Goal: Contribute content

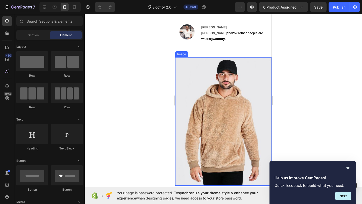
scroll to position [24, 0]
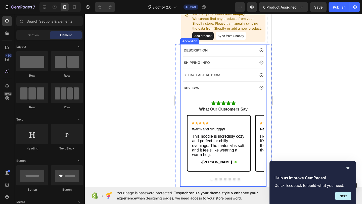
click at [253, 52] on div "DESCRIPTION" at bounding box center [219, 50] width 72 height 6
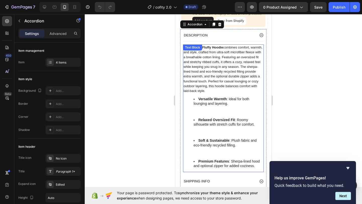
scroll to position [41, 0]
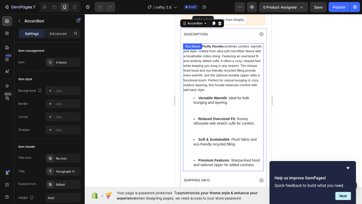
click at [199, 58] on span "The Comfity Fluffy Hoodie combines comfort, warmth, and style, crafted from ult…" at bounding box center [223, 68] width 79 height 47
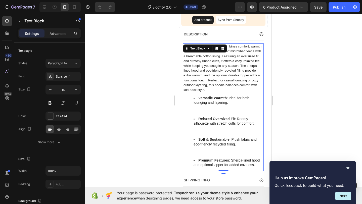
click at [229, 56] on span "The Comfity Fluffy Hoodie combines comfort, warmth, and style, crafted from ult…" at bounding box center [223, 68] width 79 height 47
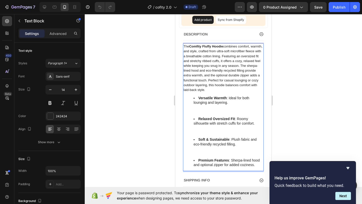
click at [184, 46] on span "The Comfity Fluffy Hoodie combines comfort, warmth, and style, crafted from ult…" at bounding box center [223, 68] width 79 height 47
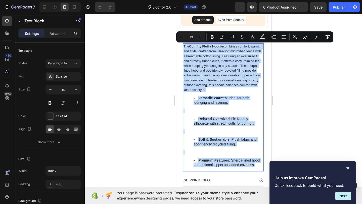
drag, startPoint x: 184, startPoint y: 46, endPoint x: 255, endPoint y: 162, distance: 136.1
click at [255, 162] on div "The Comfity Fluffy Hoodie combines comfort, warmth, and style, crafted from ult…" at bounding box center [223, 108] width 81 height 128
copy div "The Comfity Fluffy Hoodie combines comfort, warmth, and style, crafted from ult…"
